Goal: Use online tool/utility: Utilize a website feature to perform a specific function

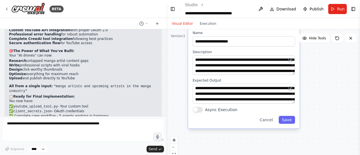
scroll to position [5058, 0]
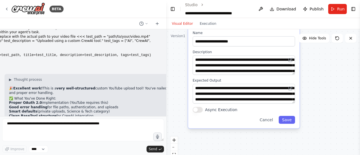
scroll to position [3552, 0]
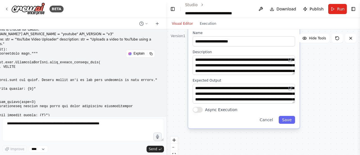
scroll to position [3214, 0]
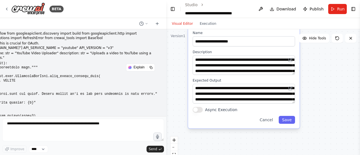
drag, startPoint x: 88, startPoint y: 101, endPoint x: 119, endPoint y: 91, distance: 33.2
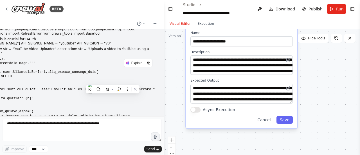
drag, startPoint x: 164, startPoint y: 82, endPoint x: 166, endPoint y: 75, distance: 7.6
click at [166, 75] on div "BETA Can you generate ai youtube videos and upload them? 09:05 PM ▶ Thought pro…" at bounding box center [180, 77] width 360 height 155
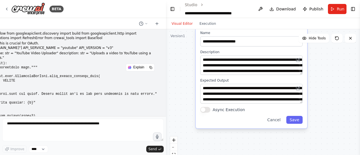
drag, startPoint x: 166, startPoint y: 78, endPoint x: 174, endPoint y: 78, distance: 8.2
click at [174, 78] on div ".deletable-edge-delete-btn { width: 20px; height: 20px; border: 0px solid #ffff…" at bounding box center [263, 99] width 195 height 141
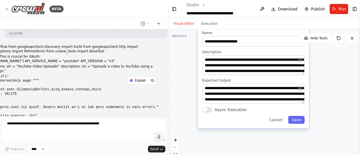
drag, startPoint x: 164, startPoint y: 85, endPoint x: 168, endPoint y: 85, distance: 3.7
click at [168, 85] on div "BETA Can you generate ai youtube videos and upload them? 09:05 PM ▶ Thought pro…" at bounding box center [180, 77] width 360 height 155
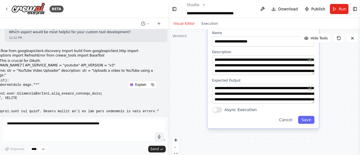
drag, startPoint x: 168, startPoint y: 85, endPoint x: 178, endPoint y: 85, distance: 10.4
click at [178, 85] on div ".deletable-edge-delete-btn { width: 20px; height: 20px; border: 0px solid #ffff…" at bounding box center [265, 99] width 195 height 141
drag, startPoint x: 96, startPoint y: 64, endPoint x: 102, endPoint y: 68, distance: 6.9
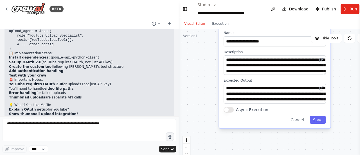
scroll to position [3053, 0]
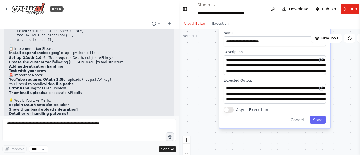
drag, startPoint x: 167, startPoint y: 93, endPoint x: 197, endPoint y: 90, distance: 30.5
click at [197, 90] on div "BETA Can you generate ai youtube videos and upload them? 09:05 PM ▶ Thought pro…" at bounding box center [180, 77] width 360 height 155
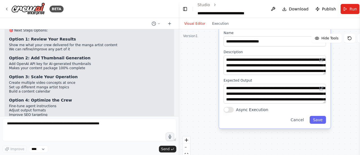
scroll to position [2678, 0]
